Goal: Task Accomplishment & Management: Manage account settings

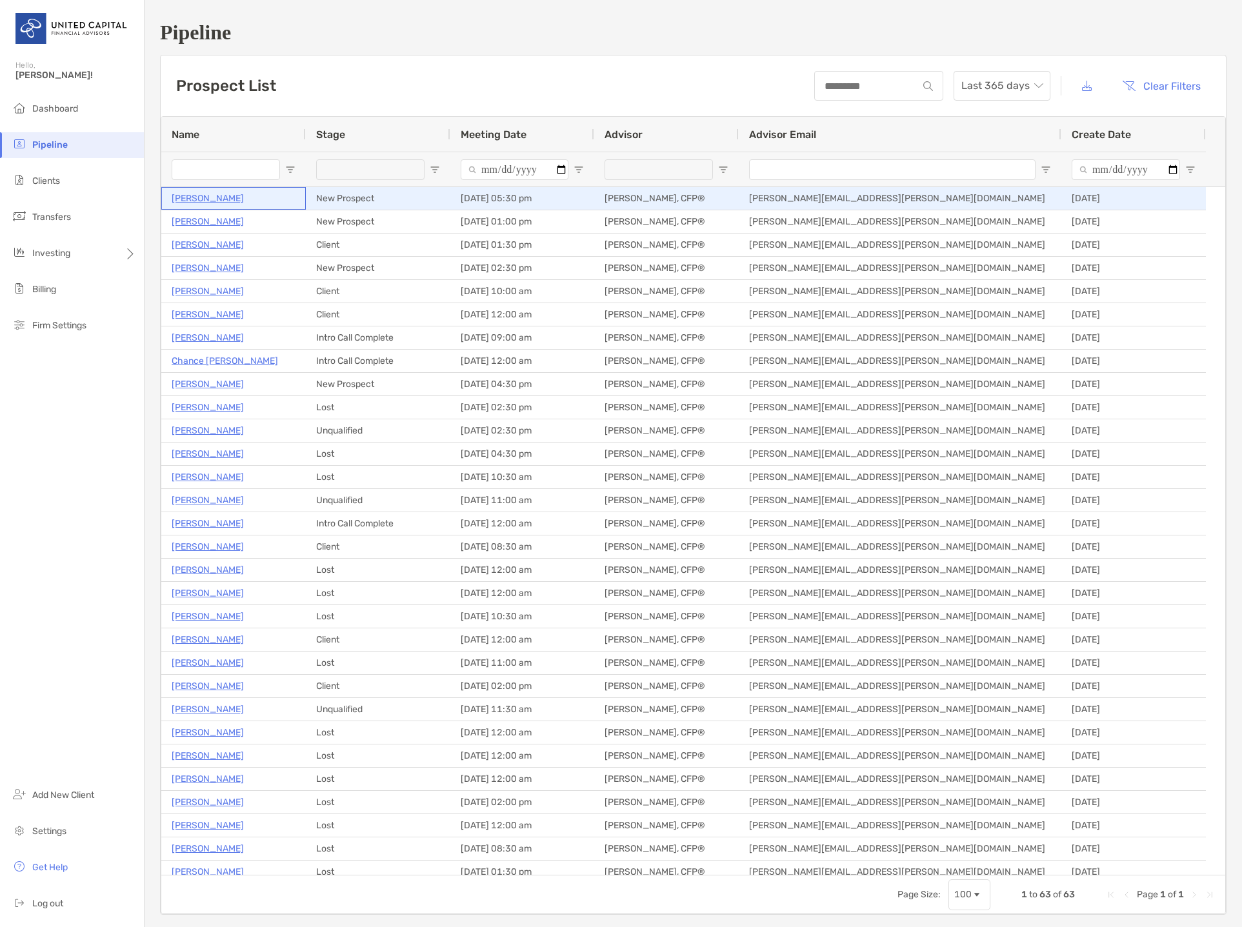
click at [199, 199] on p "[PERSON_NAME]" at bounding box center [208, 198] width 72 height 16
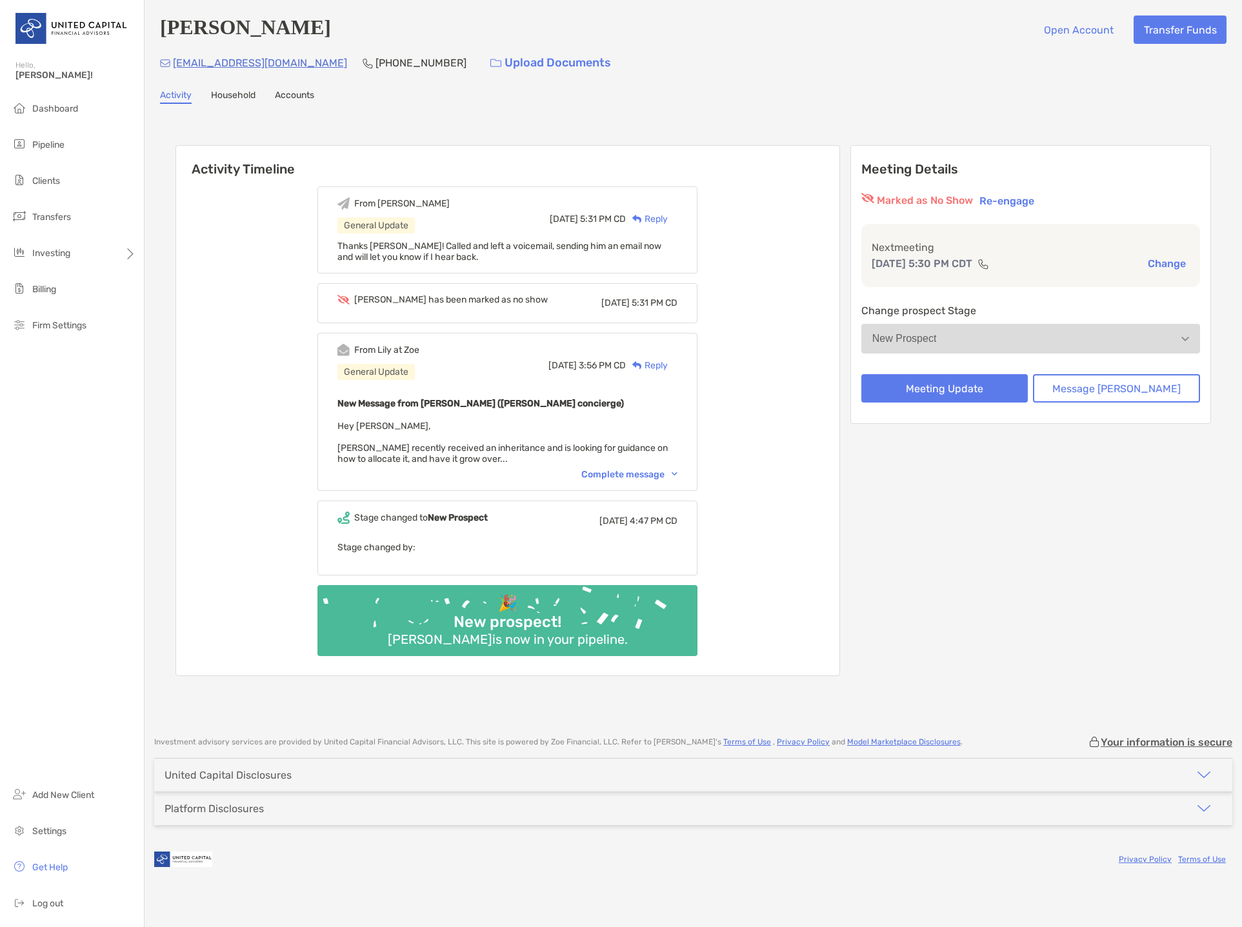
click at [647, 470] on div "Complete message" at bounding box center [629, 474] width 96 height 11
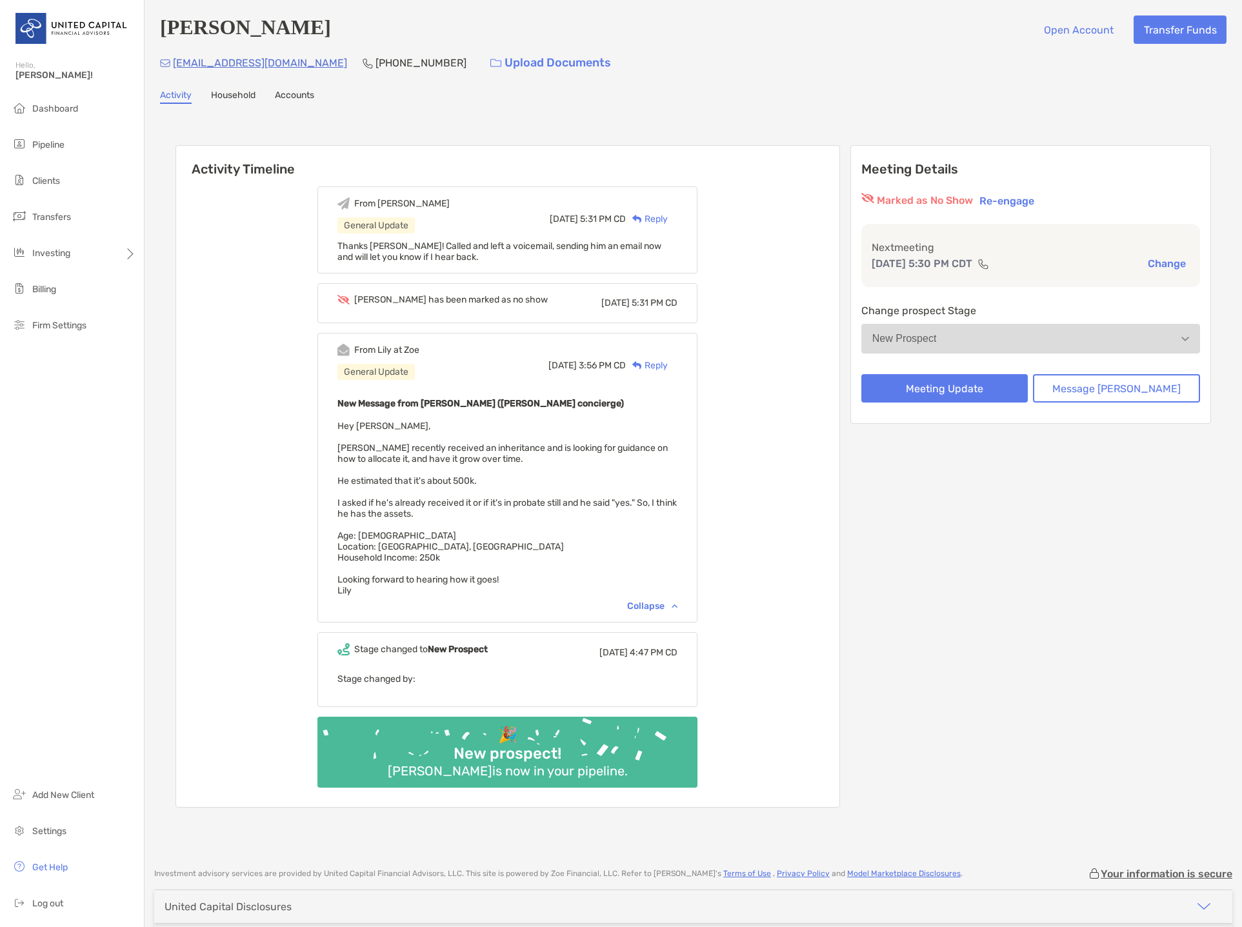
click at [1038, 200] on button "Re-engage" at bounding box center [1006, 200] width 63 height 15
